Goal: Navigation & Orientation: Find specific page/section

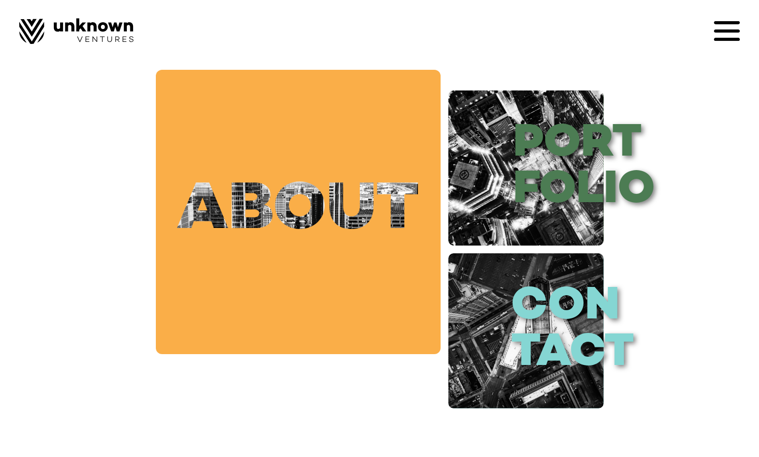
click at [275, 237] on link "about" at bounding box center [298, 212] width 285 height 285
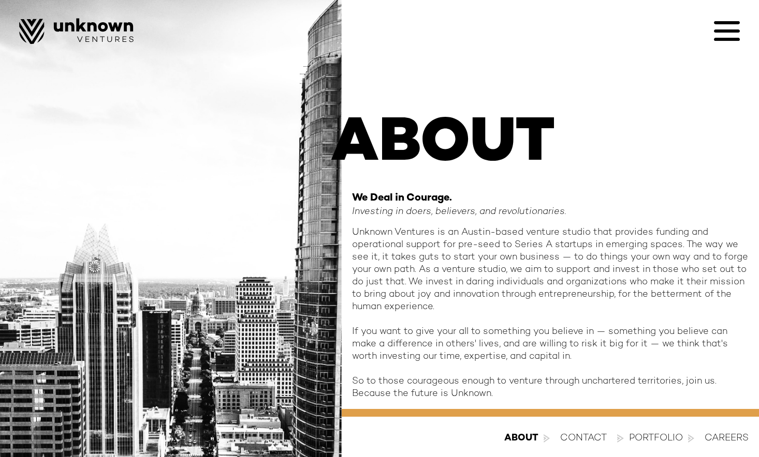
click at [732, 33] on icon at bounding box center [727, 31] width 26 height 26
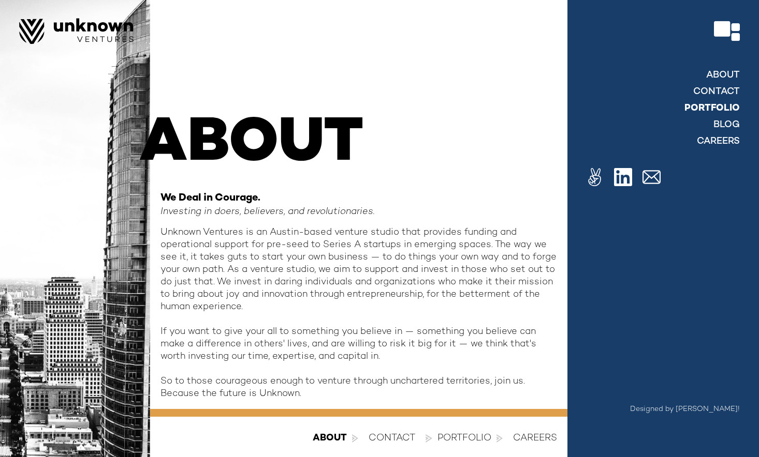
click at [700, 106] on link "Portfolio" at bounding box center [711, 108] width 55 height 12
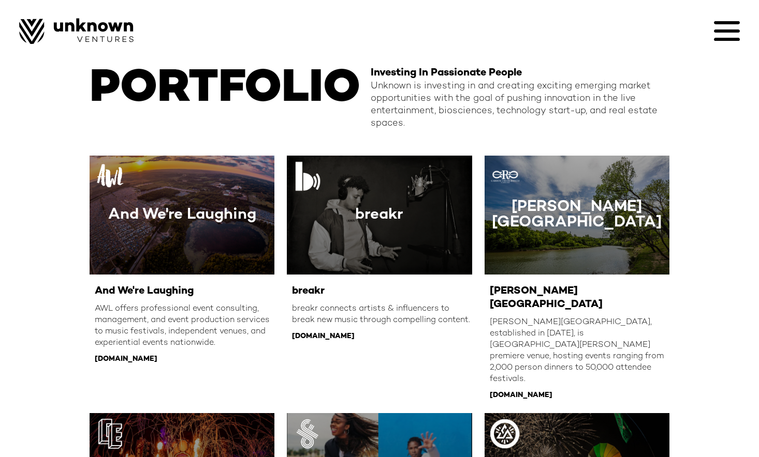
scroll to position [14, 0]
